Goal: Check status: Check status

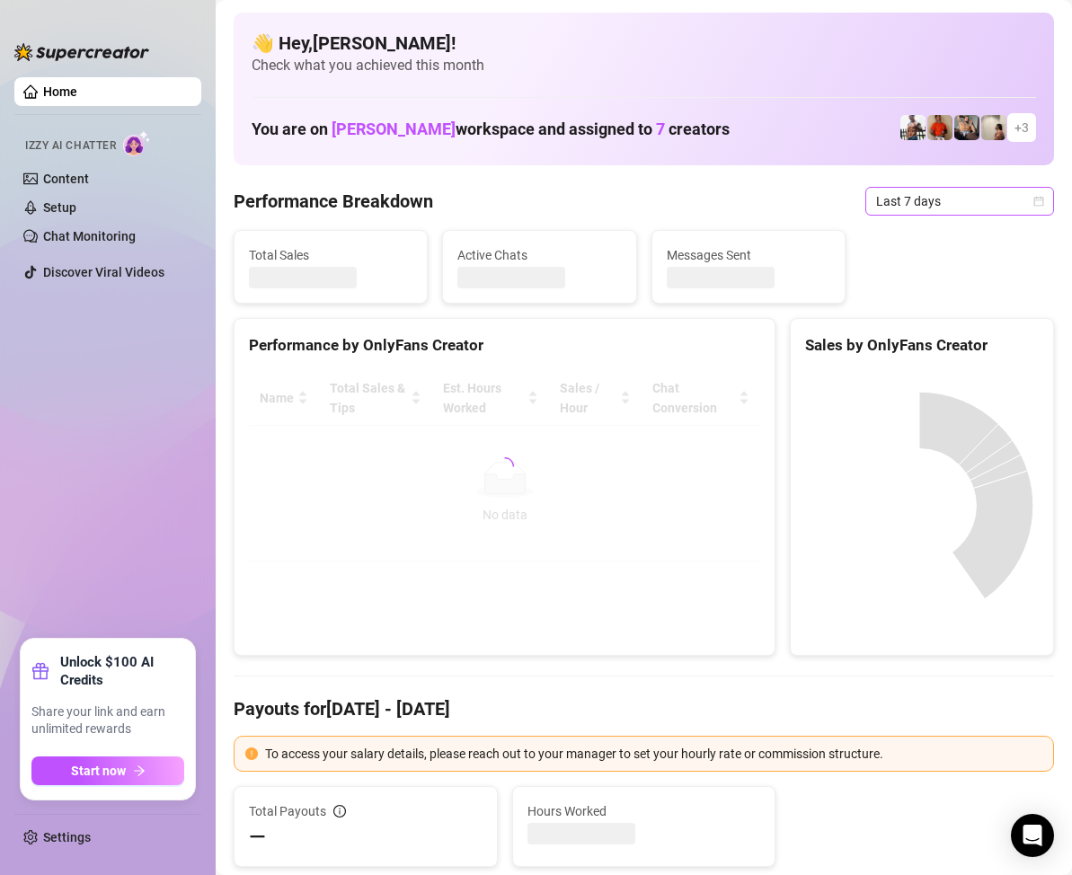
click at [1035, 200] on icon "calendar" at bounding box center [1040, 201] width 10 height 10
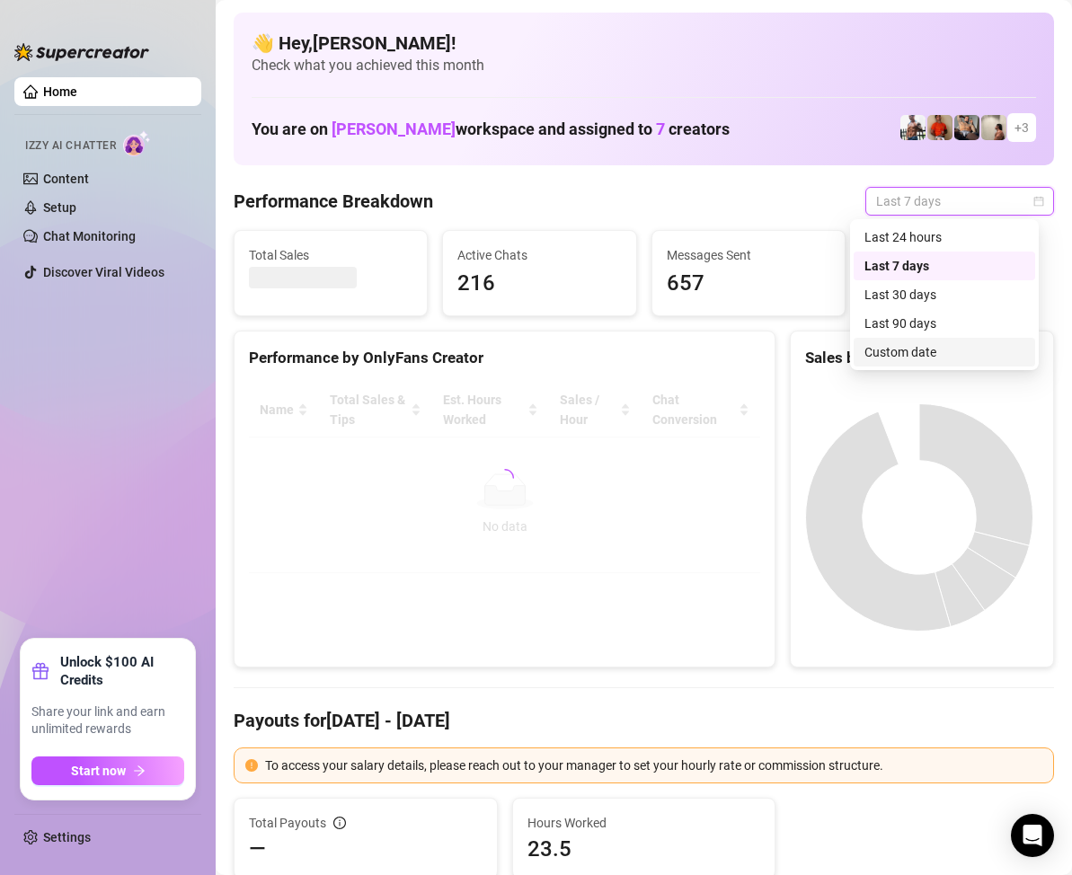
click at [911, 347] on div "Custom date" at bounding box center [945, 352] width 160 height 20
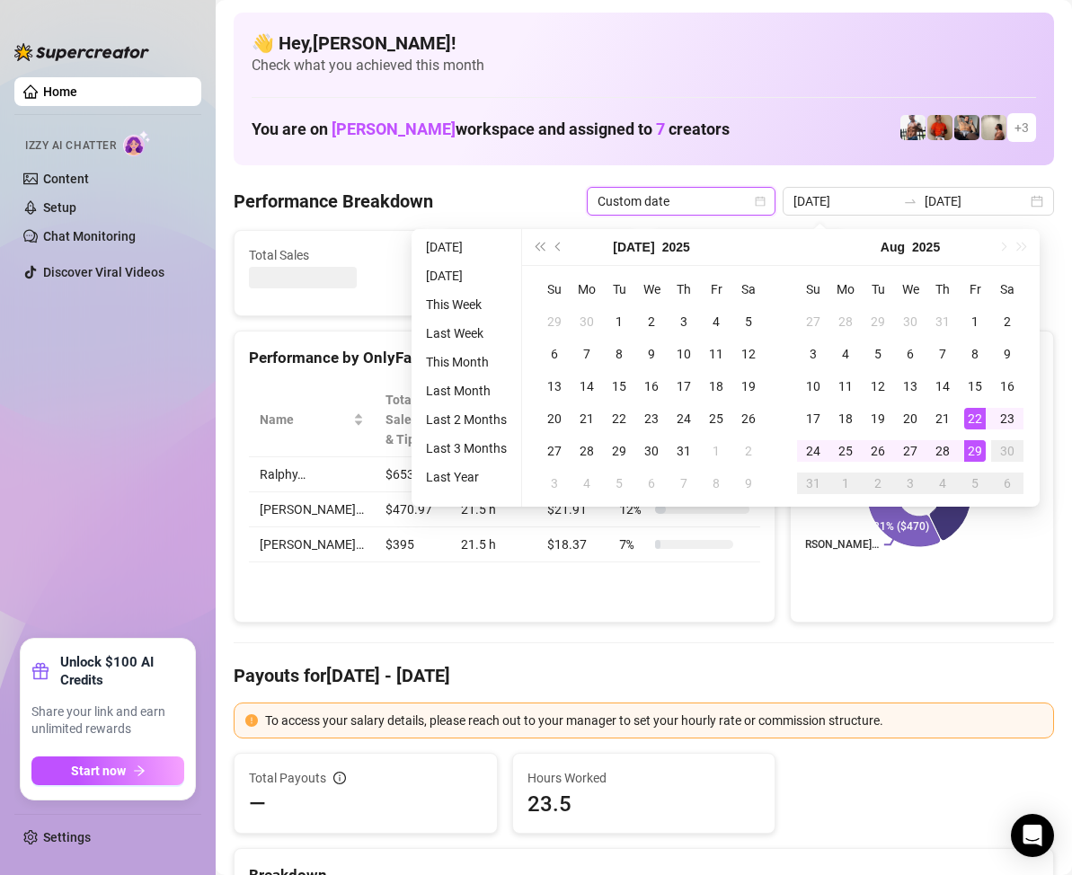
click at [973, 453] on div "29" at bounding box center [975, 451] width 22 height 22
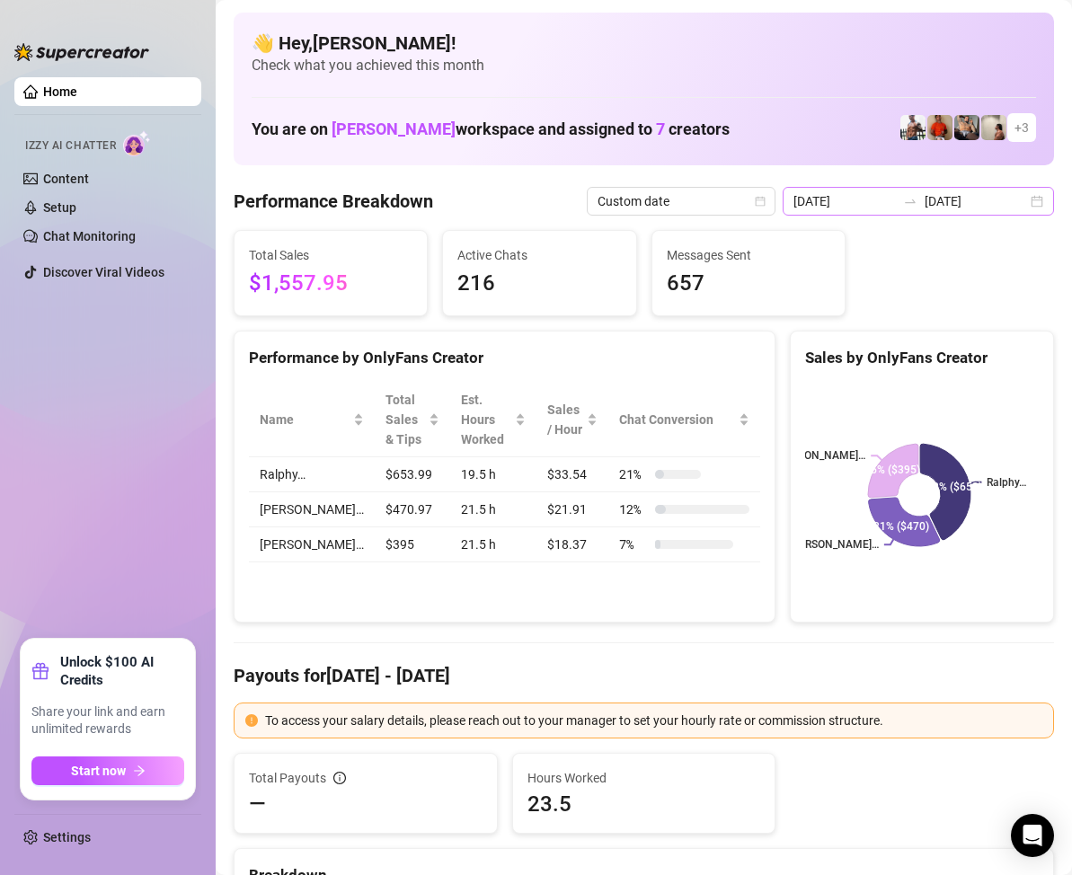
click at [1025, 202] on div "[DATE] [DATE]" at bounding box center [918, 201] width 271 height 29
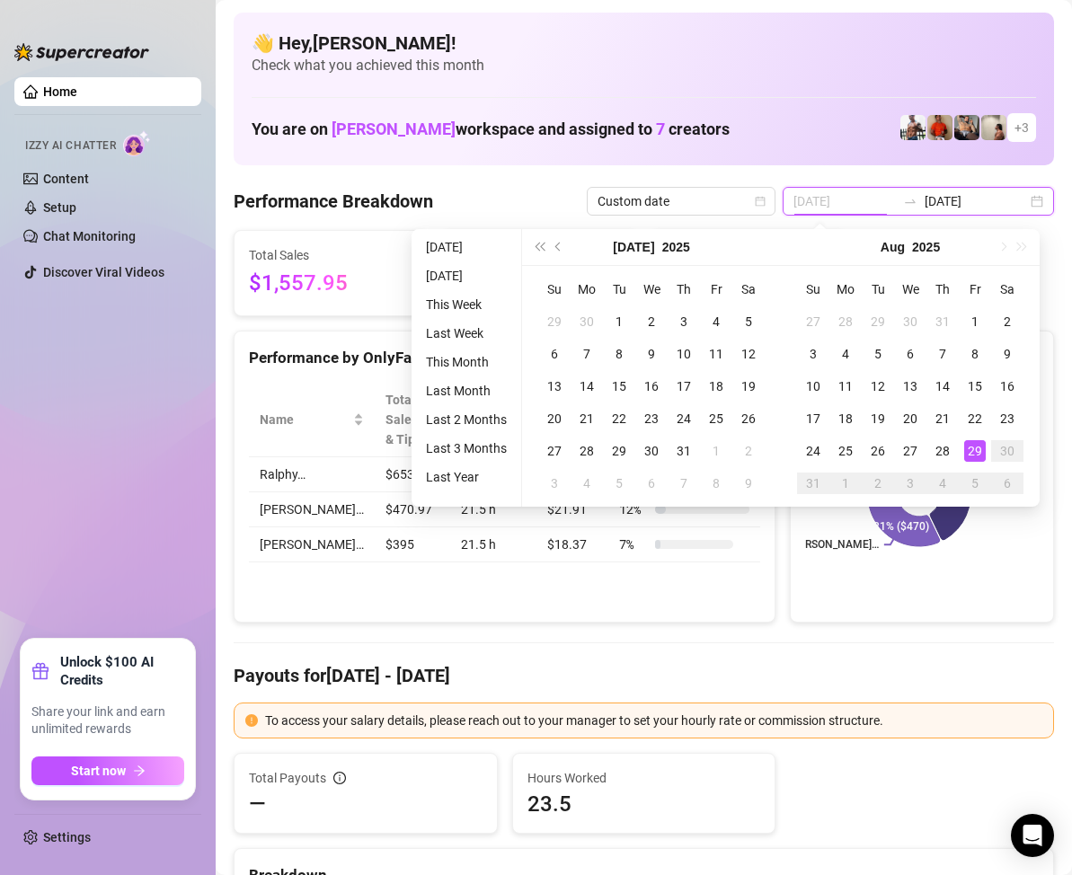
type input "[DATE]"
click at [973, 449] on div "29" at bounding box center [975, 451] width 22 height 22
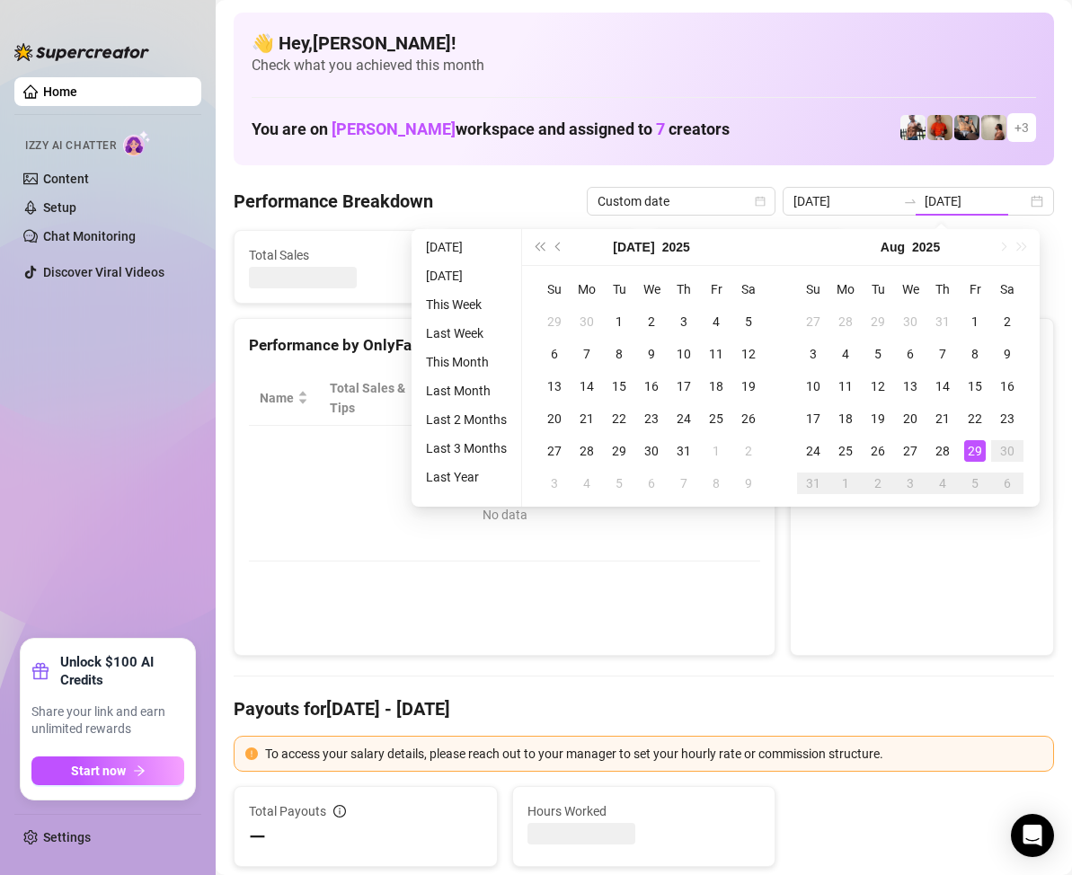
type input "[DATE]"
